Goal: Communication & Community: Answer question/provide support

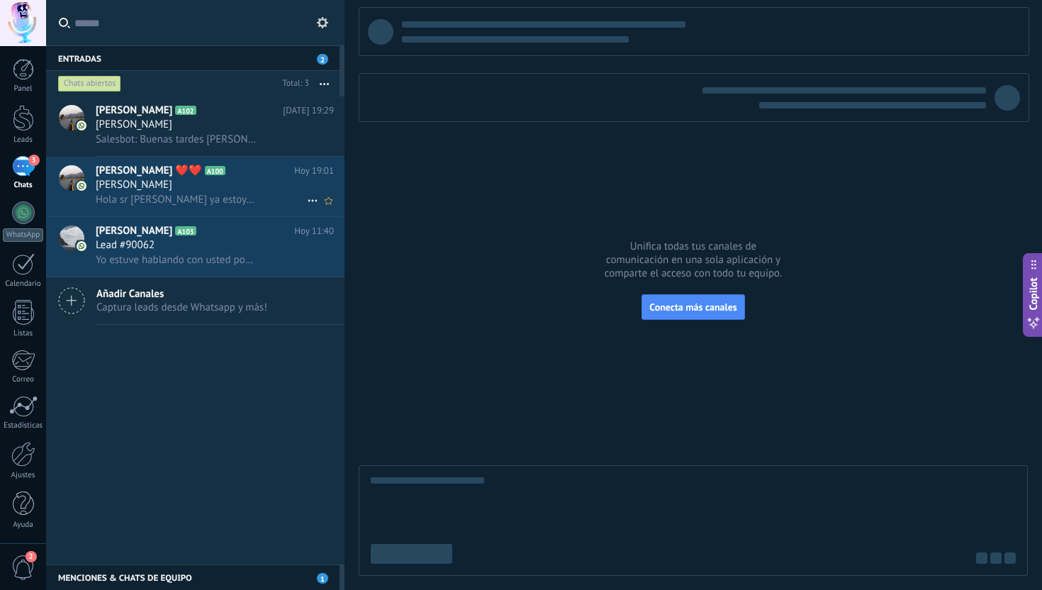
click at [198, 198] on span "Hola sr [PERSON_NAME] ya estoy en la reunión" at bounding box center [176, 199] width 160 height 13
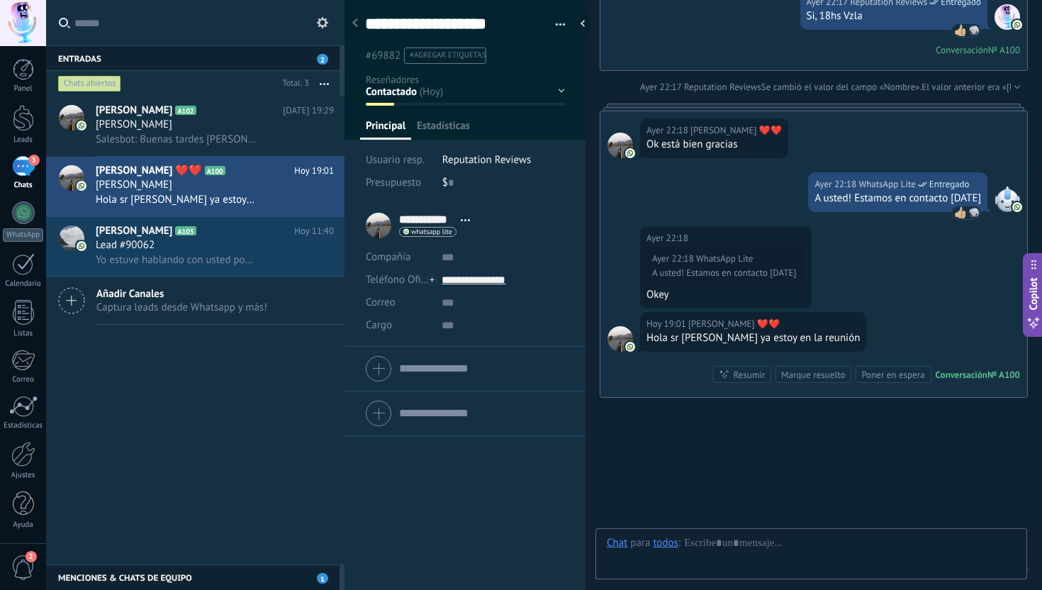
scroll to position [21, 0]
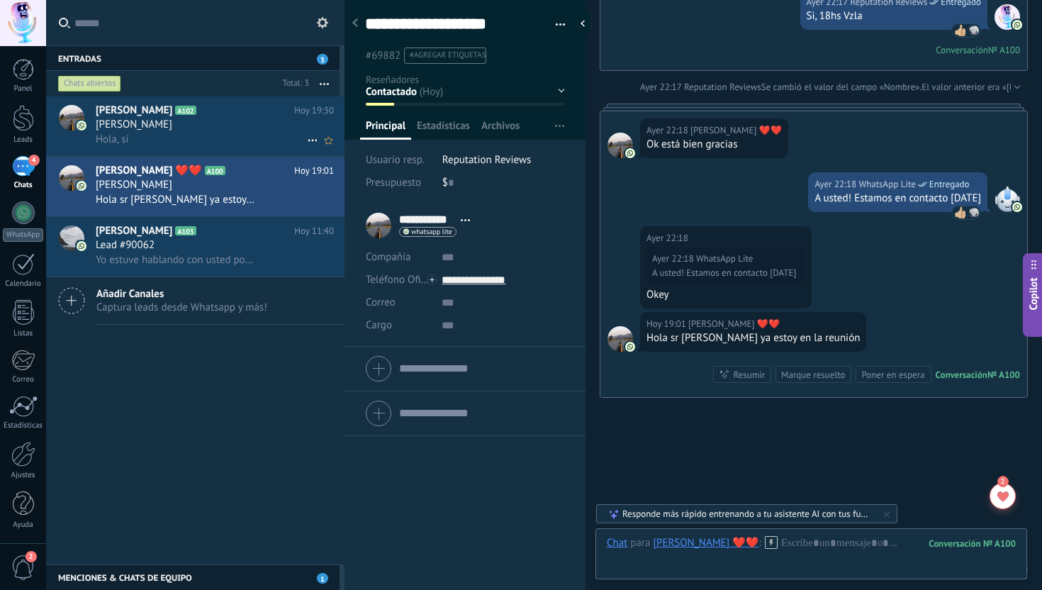
click at [240, 115] on h2 "[PERSON_NAME] A102" at bounding box center [195, 110] width 198 height 14
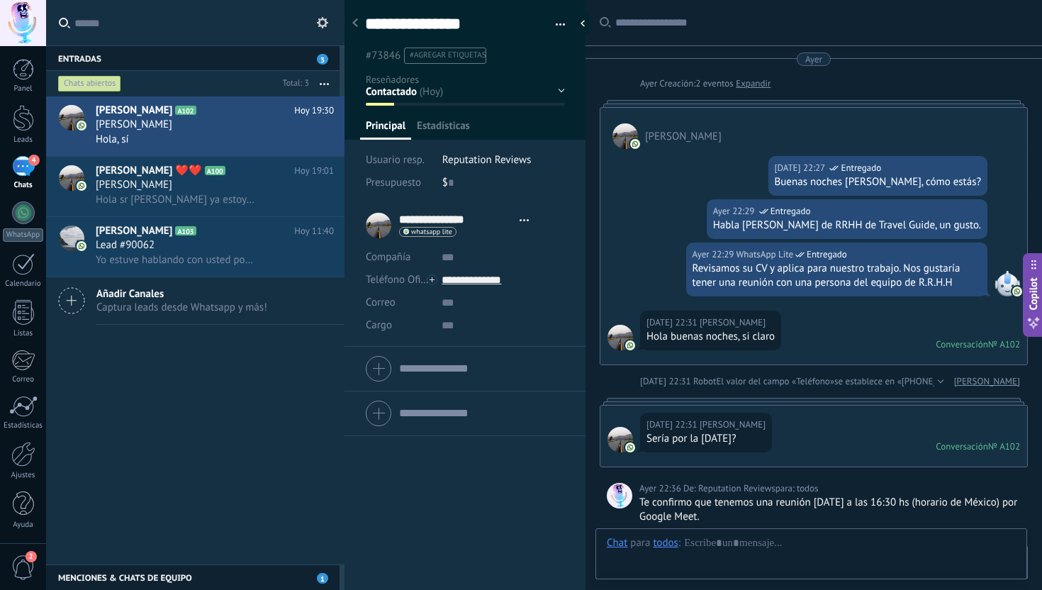
scroll to position [1096, 0]
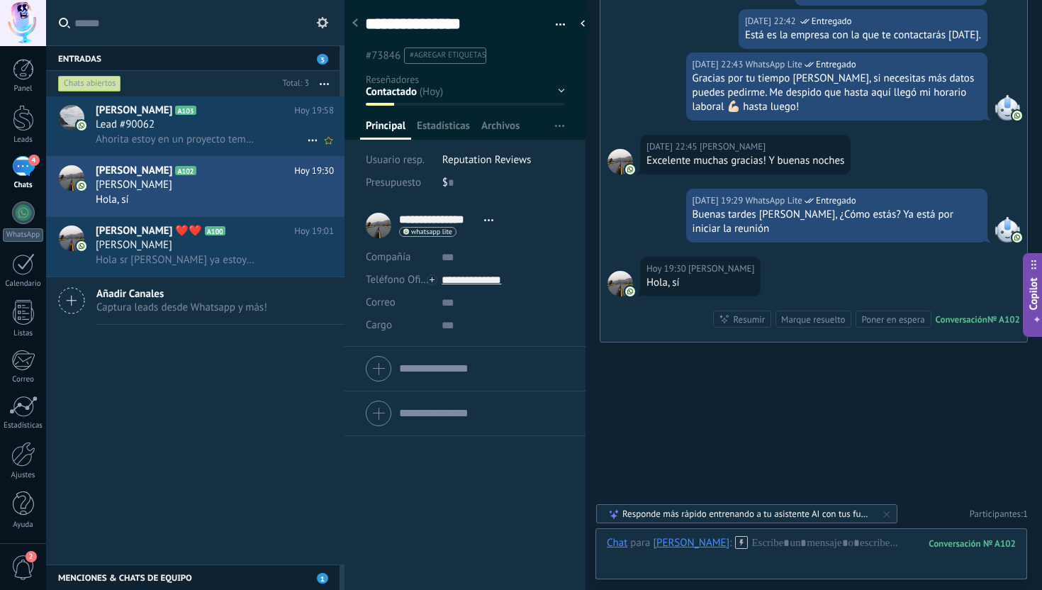
click at [232, 125] on div "Lead #90062" at bounding box center [215, 125] width 238 height 14
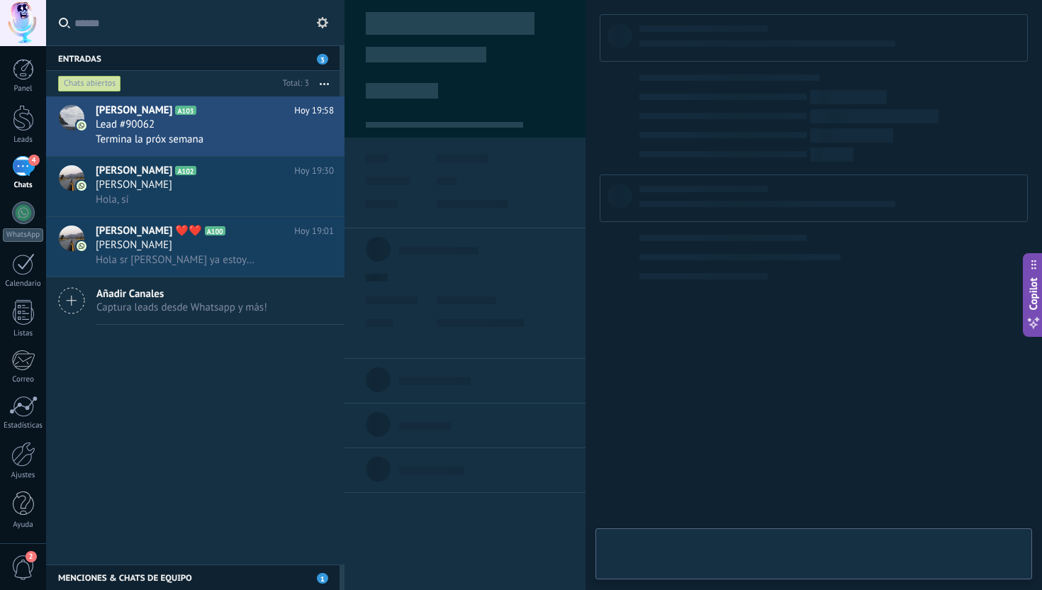
type textarea "**********"
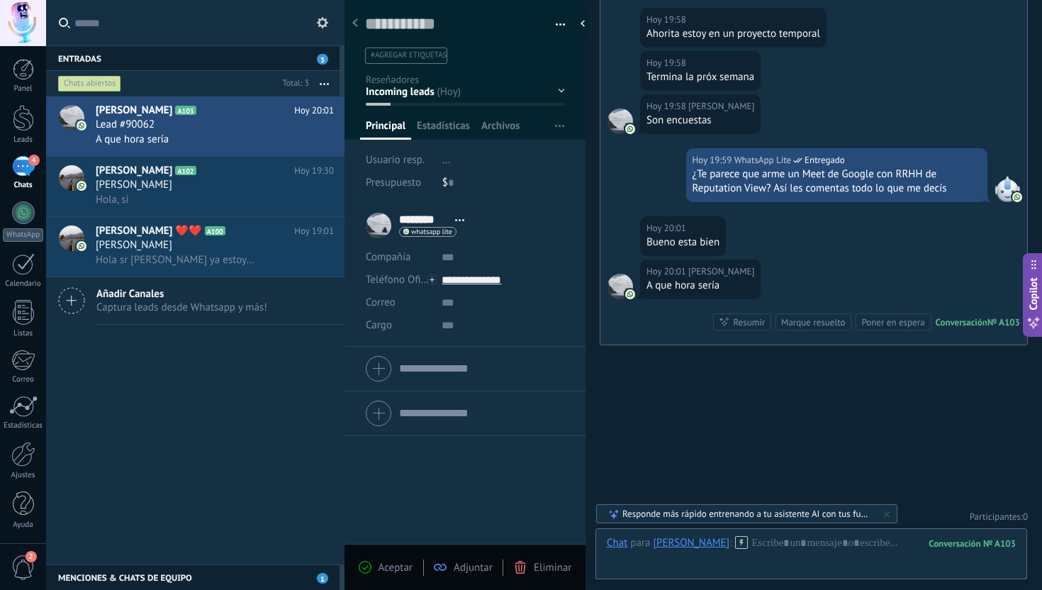
scroll to position [917, 0]
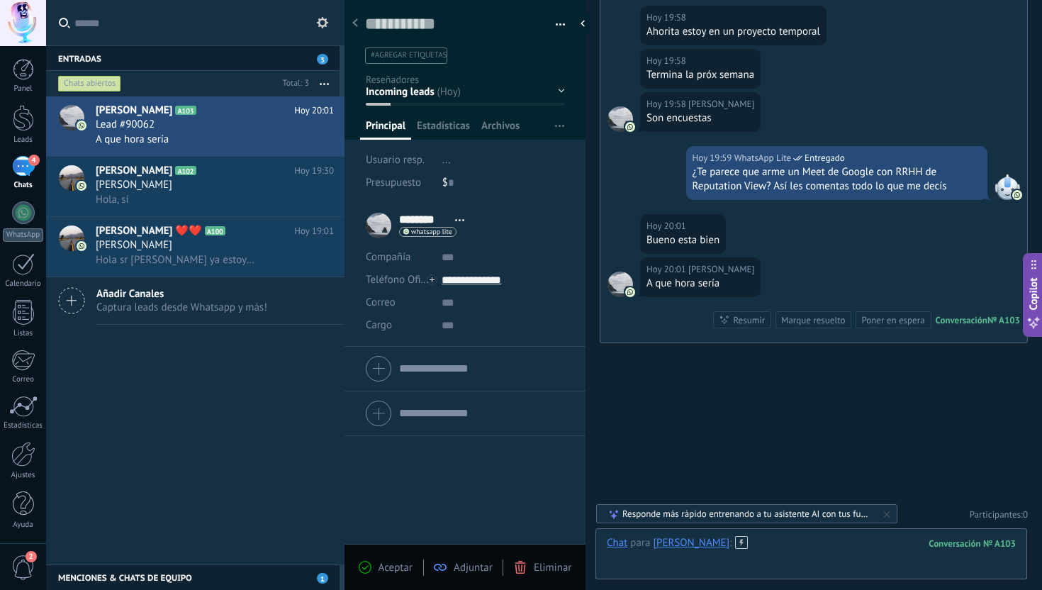
click at [784, 563] on div at bounding box center [811, 557] width 409 height 43
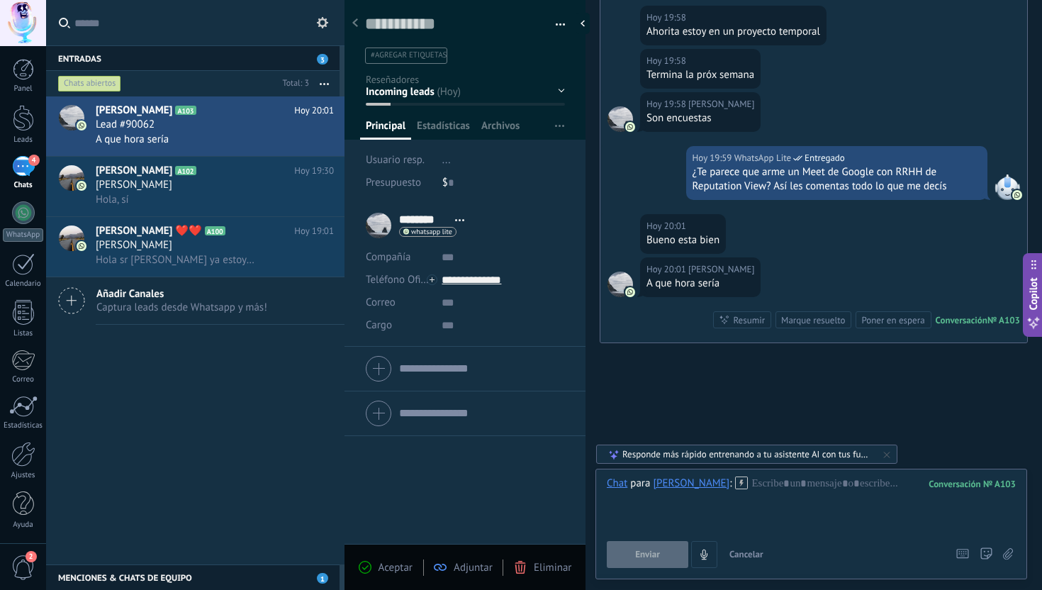
click at [751, 128] on div "[DATE] 19:58 [PERSON_NAME] Son encuestas" at bounding box center [813, 119] width 427 height 54
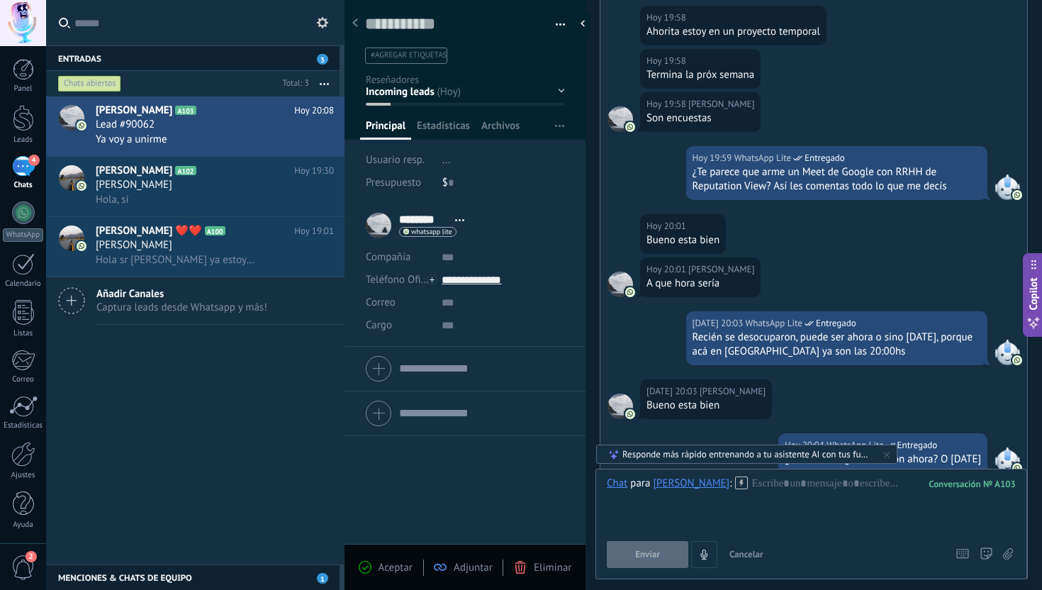
scroll to position [1254, 0]
